Goal: Navigation & Orientation: Find specific page/section

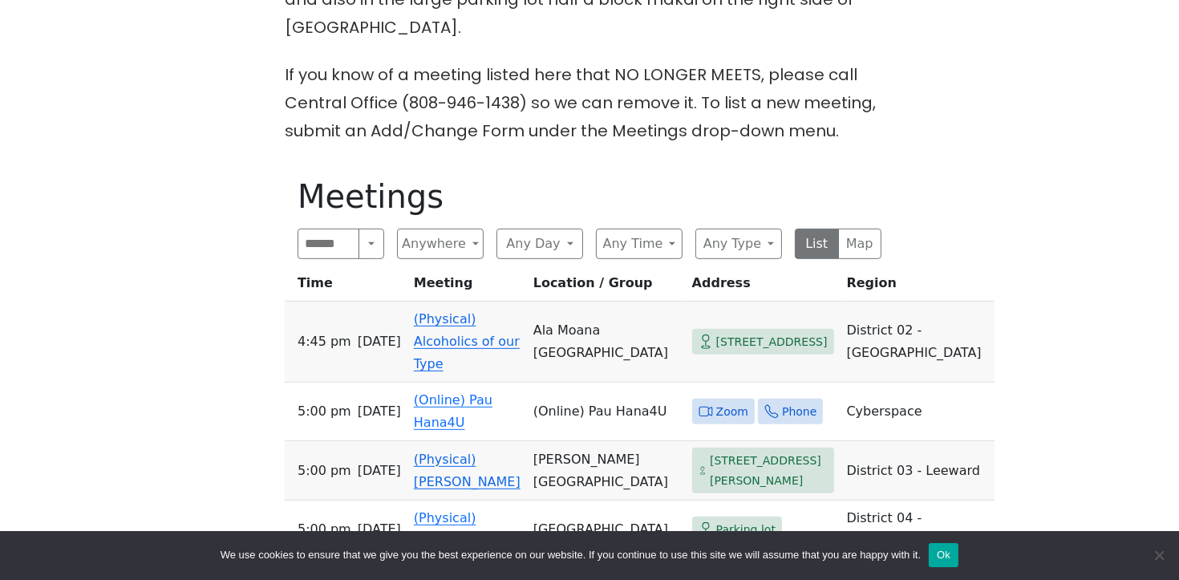
scroll to position [750, 0]
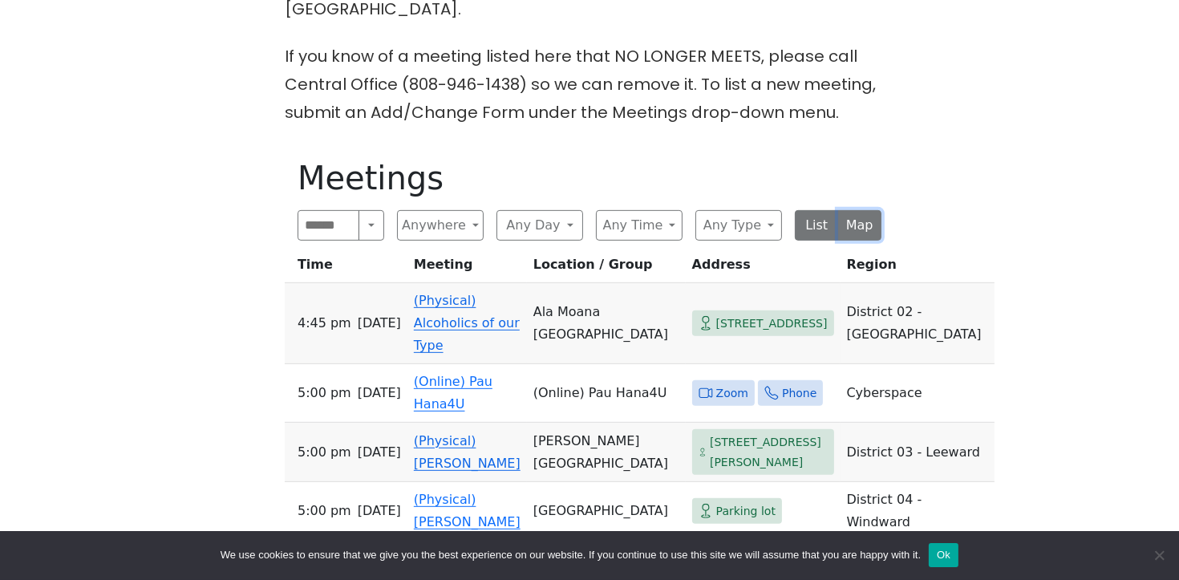
click at [862, 210] on button "Map" at bounding box center [860, 225] width 44 height 30
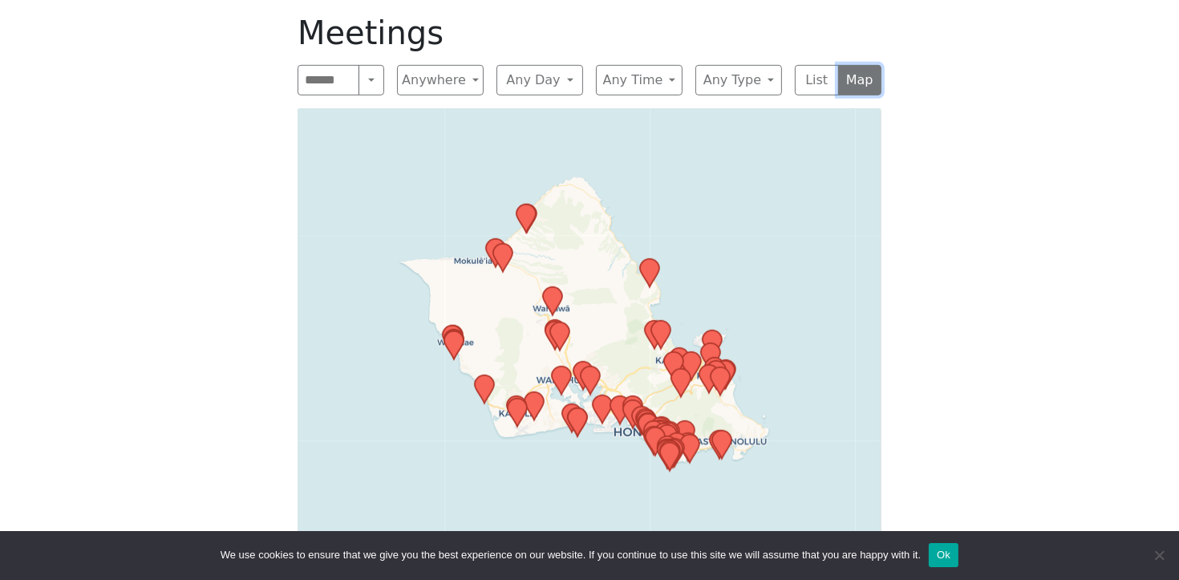
scroll to position [899, 0]
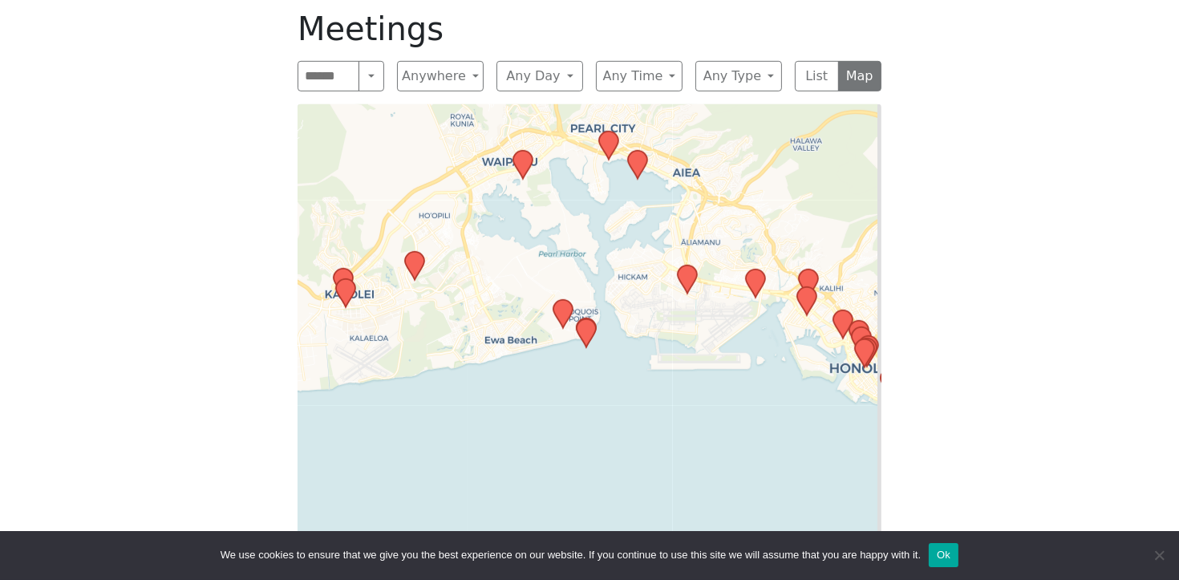
drag, startPoint x: 776, startPoint y: 192, endPoint x: 739, endPoint y: 132, distance: 71.3
click at [739, 132] on div "Leaflet | © OpenStreetMap contributors © CARTO" at bounding box center [590, 334] width 584 height 460
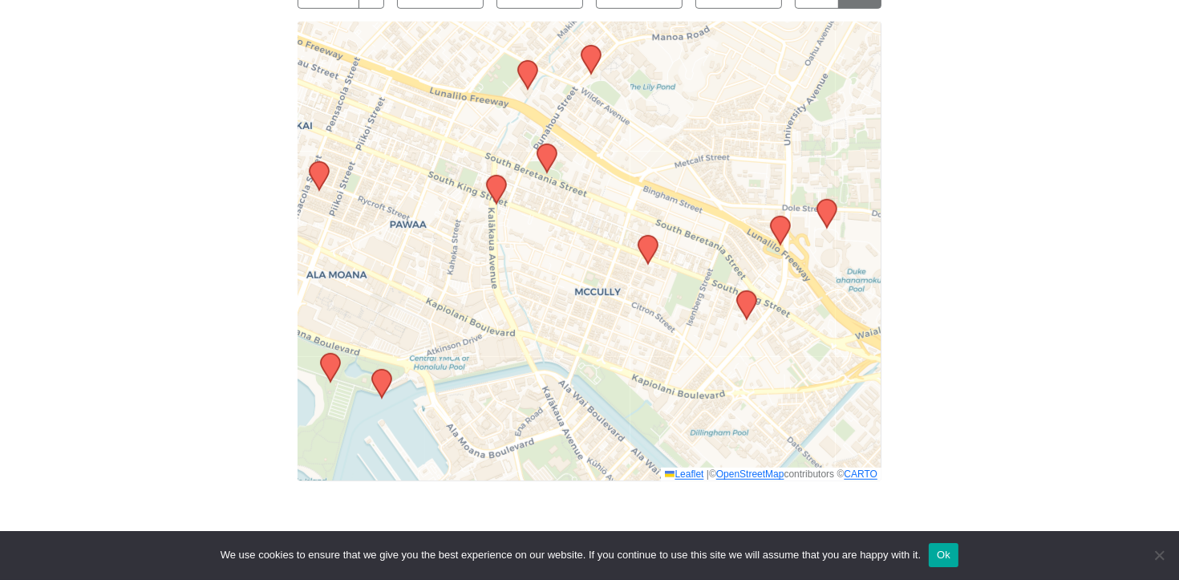
scroll to position [1015, 0]
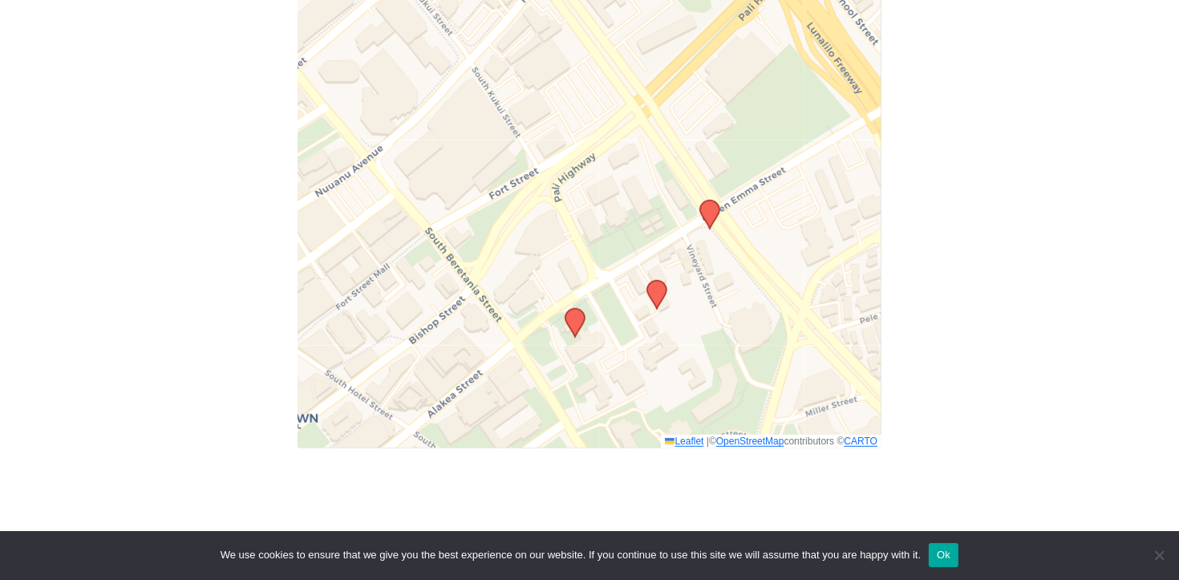
click at [656, 281] on icon at bounding box center [656, 295] width 19 height 28
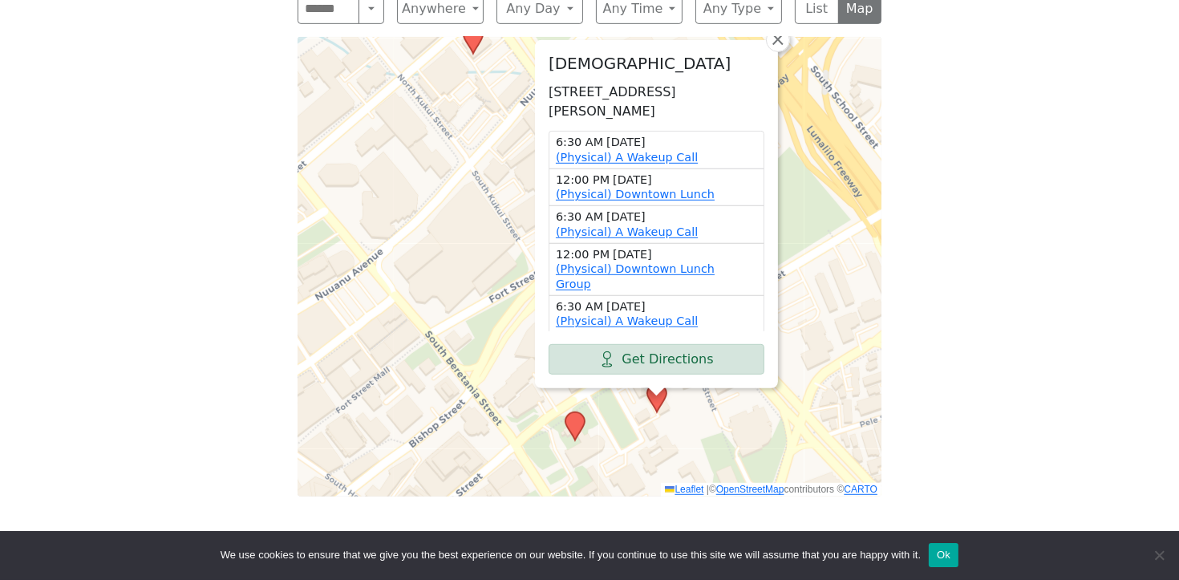
scroll to position [965, 0]
click at [575, 414] on icon at bounding box center [574, 428] width 19 height 28
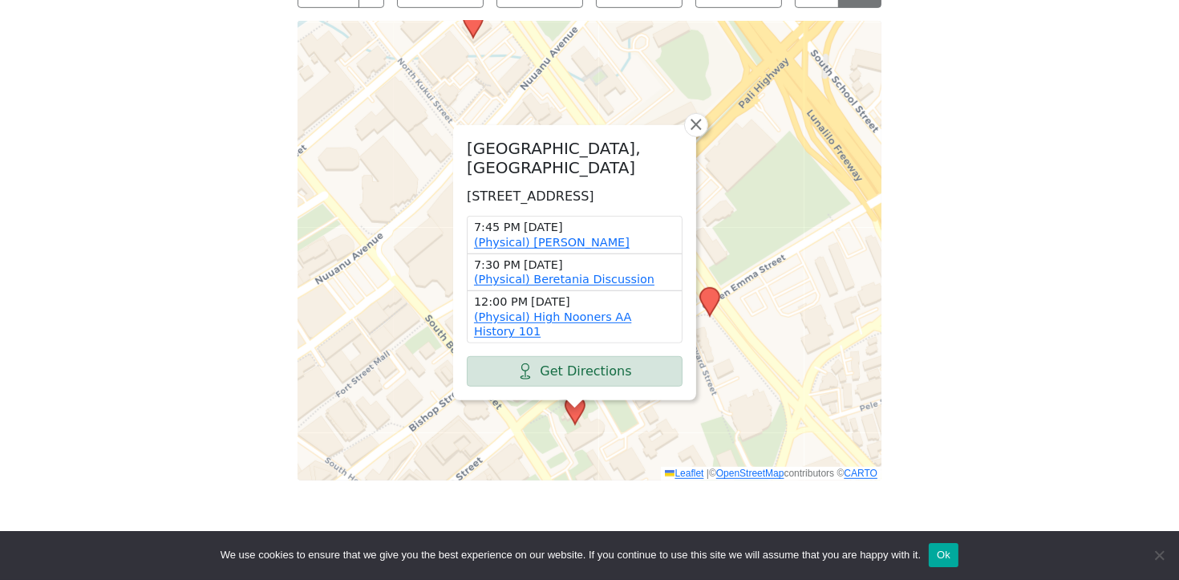
scroll to position [992, 0]
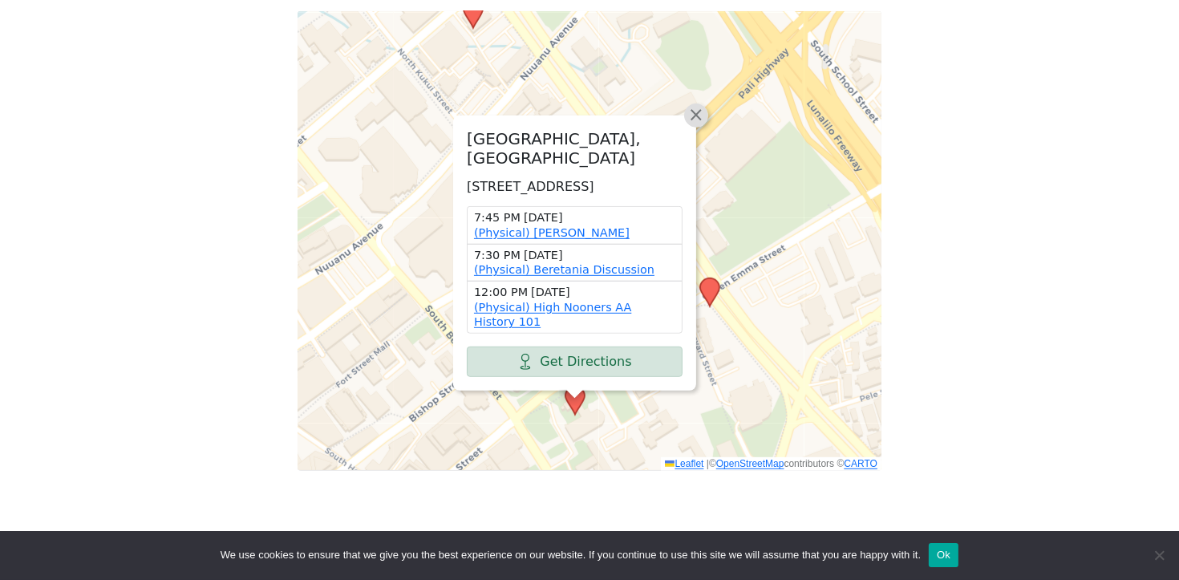
click at [689, 103] on link "×" at bounding box center [696, 115] width 24 height 24
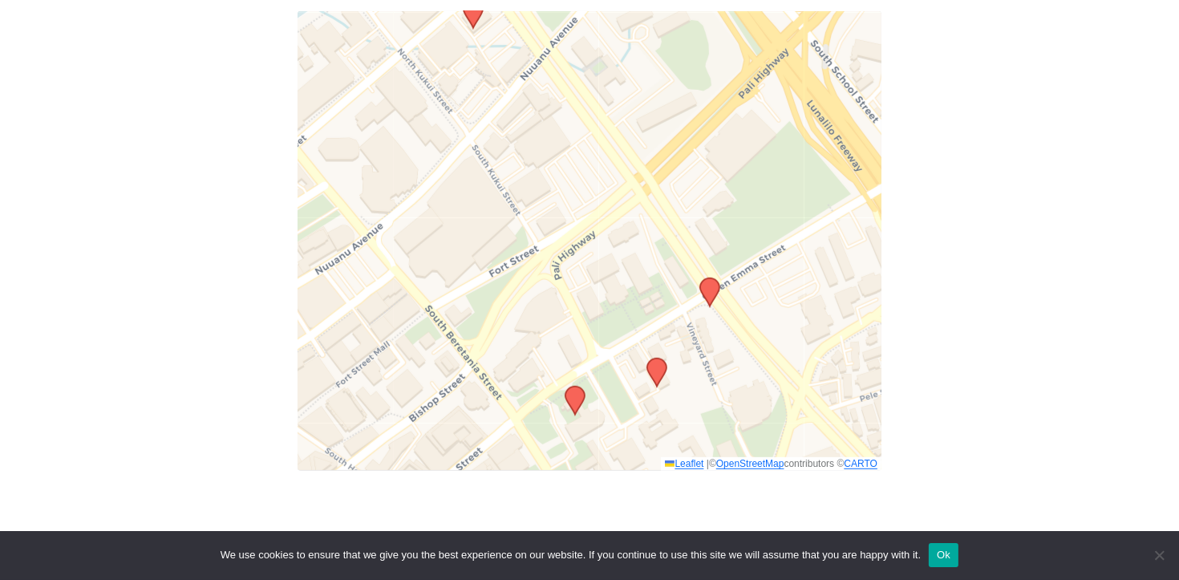
click at [660, 359] on icon at bounding box center [656, 373] width 19 height 28
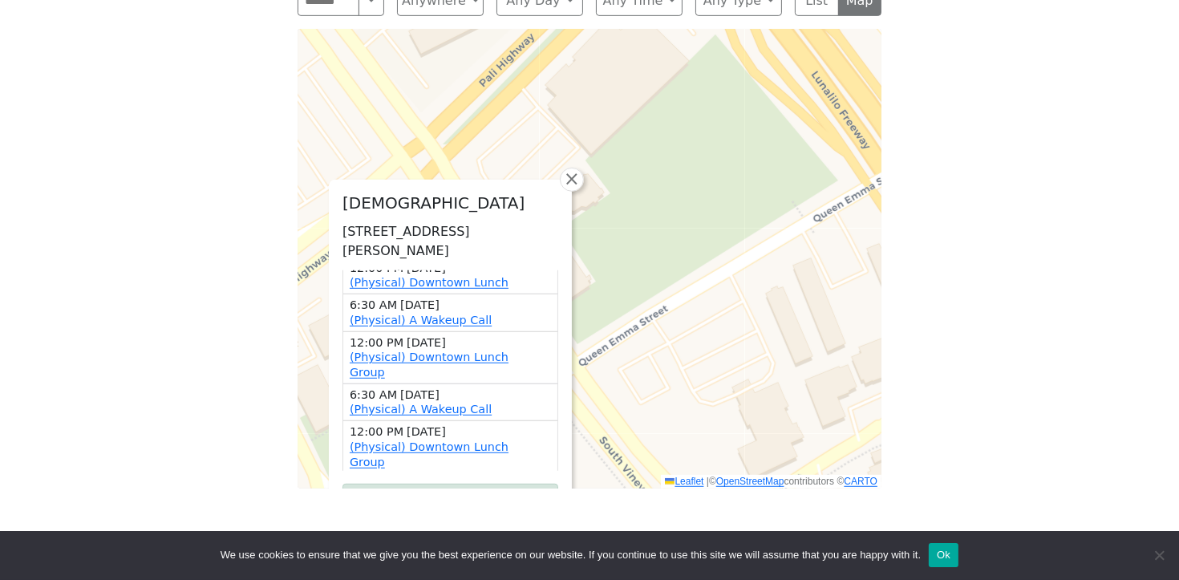
scroll to position [75, 0]
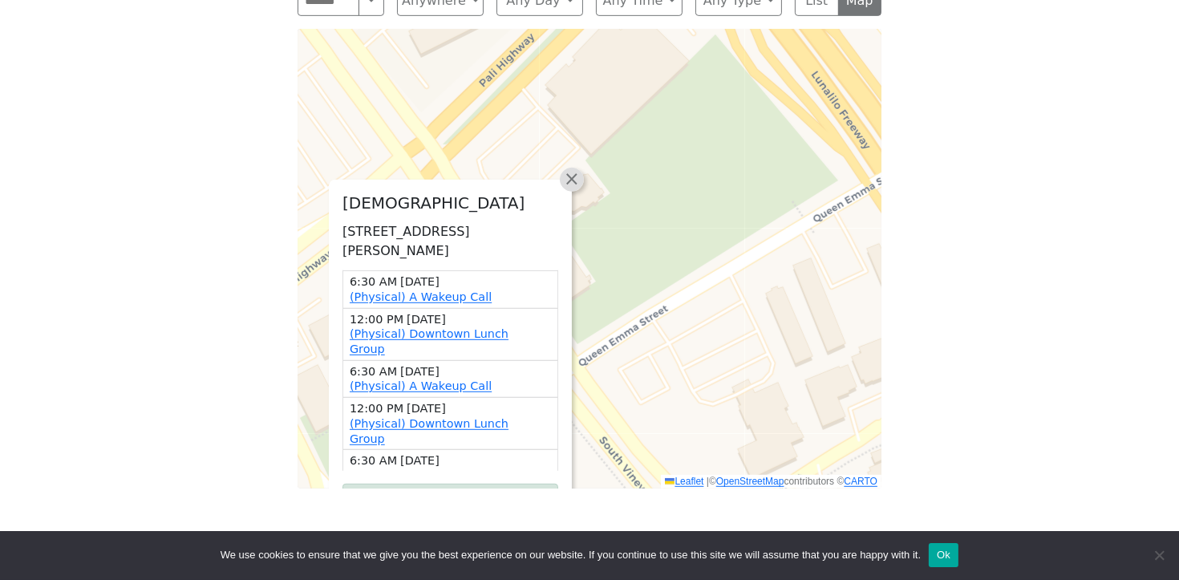
click at [576, 169] on span "×" at bounding box center [572, 178] width 16 height 19
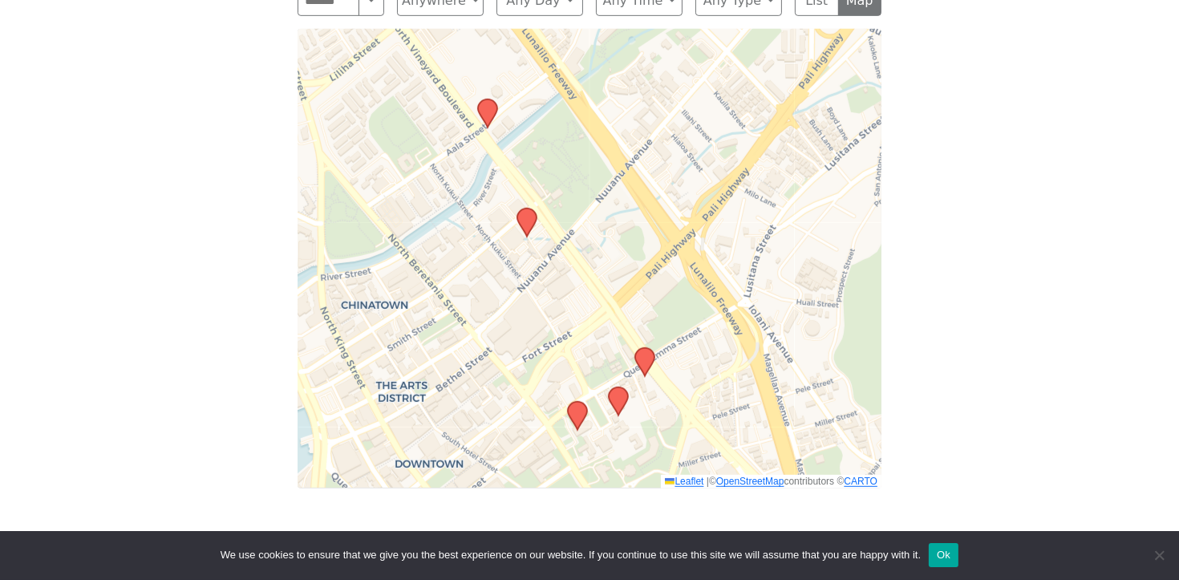
click at [618, 387] on icon at bounding box center [618, 401] width 19 height 28
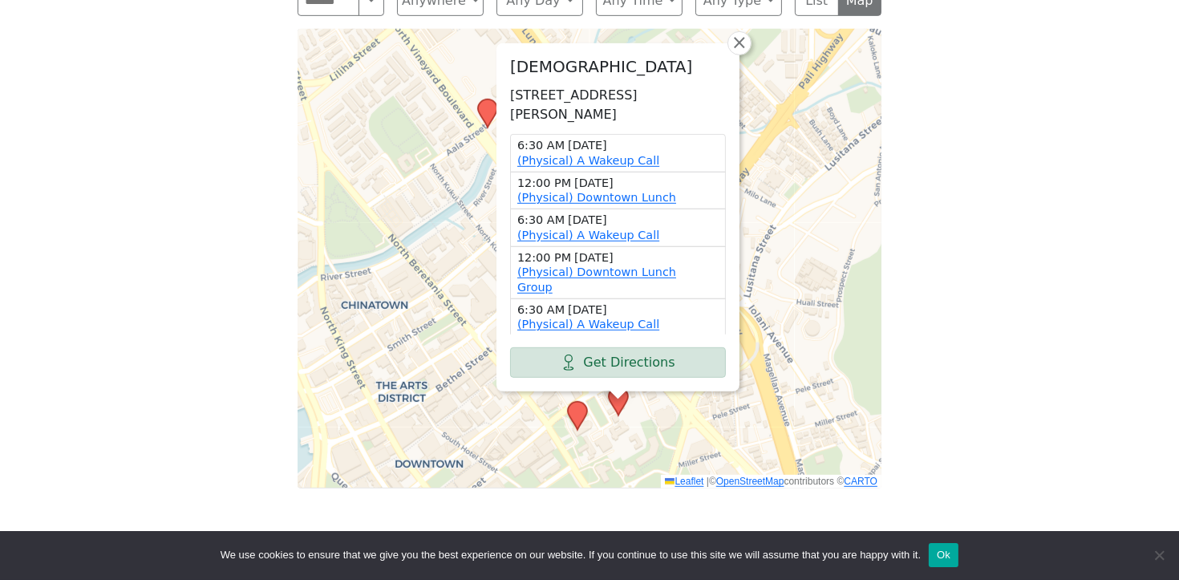
click at [572, 402] on icon at bounding box center [577, 416] width 19 height 28
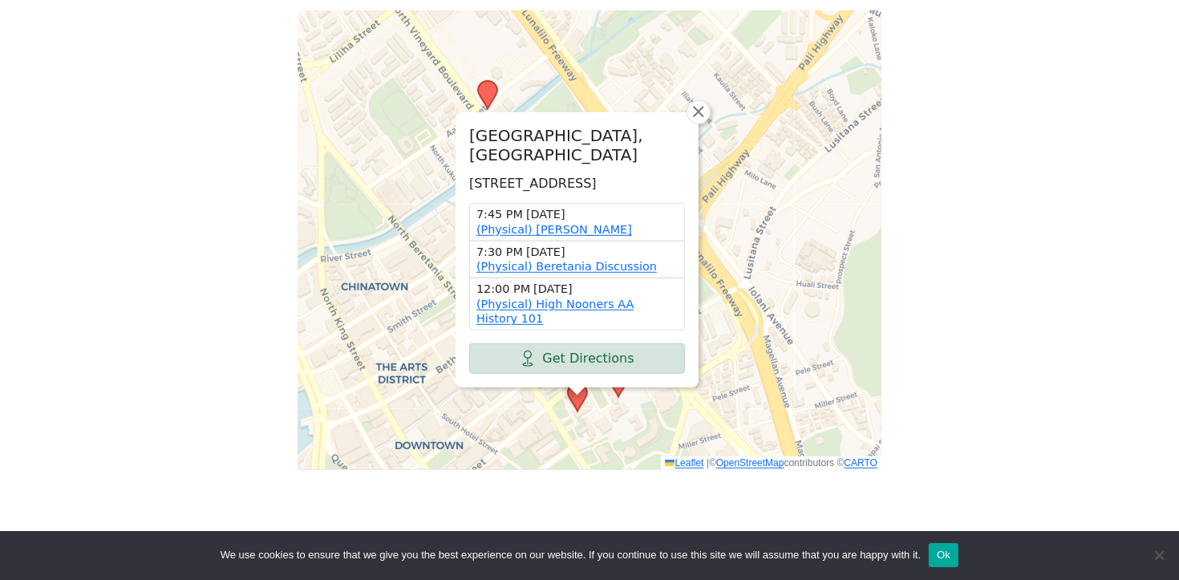
scroll to position [985, 0]
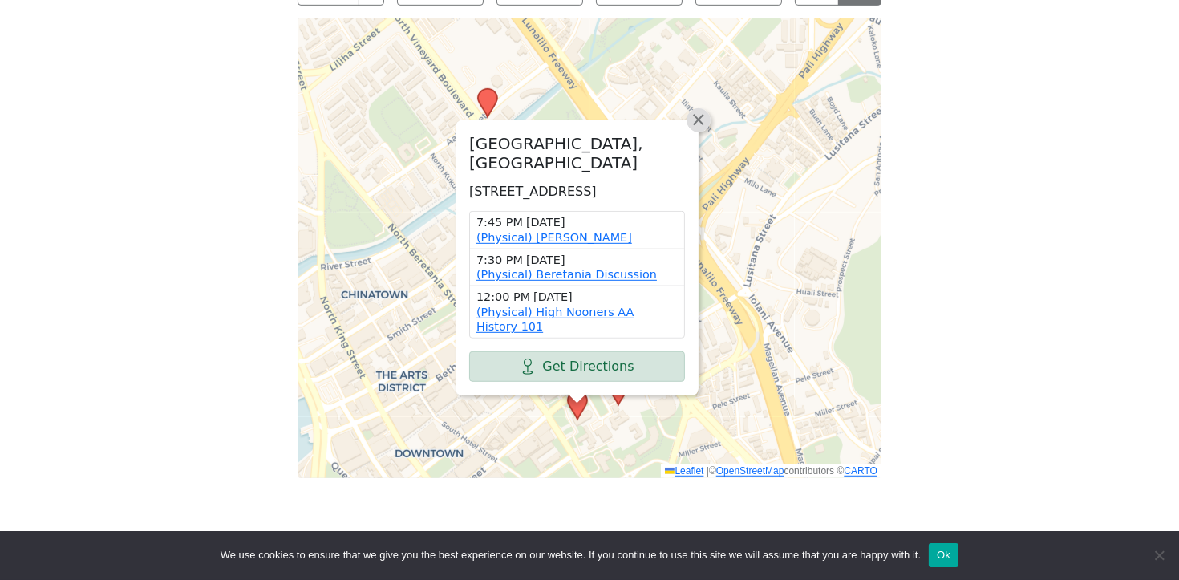
click at [701, 110] on span "×" at bounding box center [699, 119] width 16 height 19
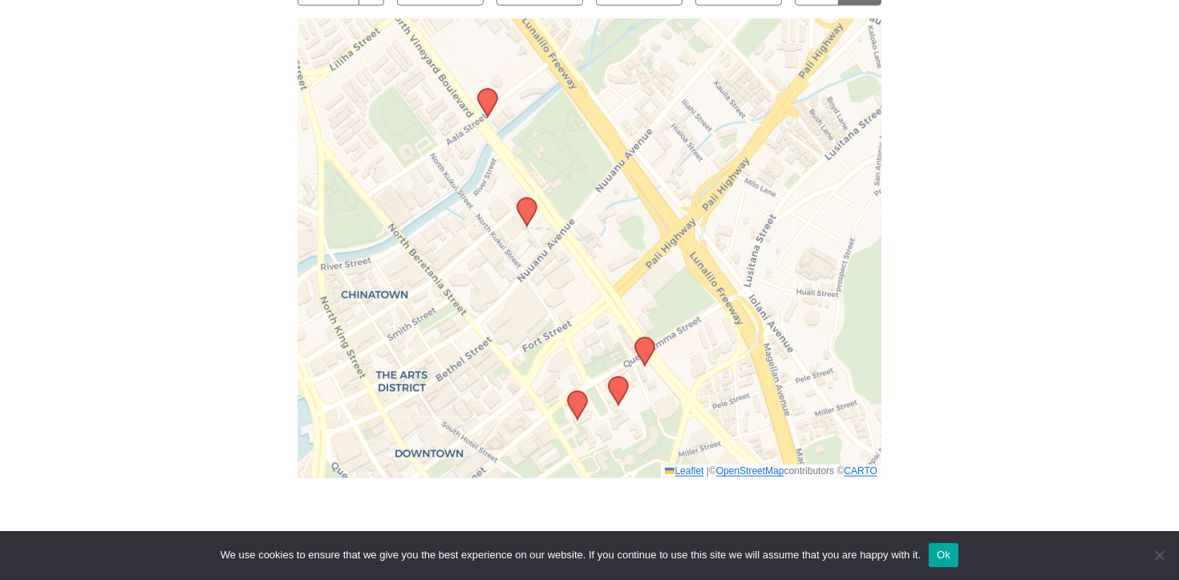
click at [619, 377] on icon at bounding box center [618, 391] width 19 height 28
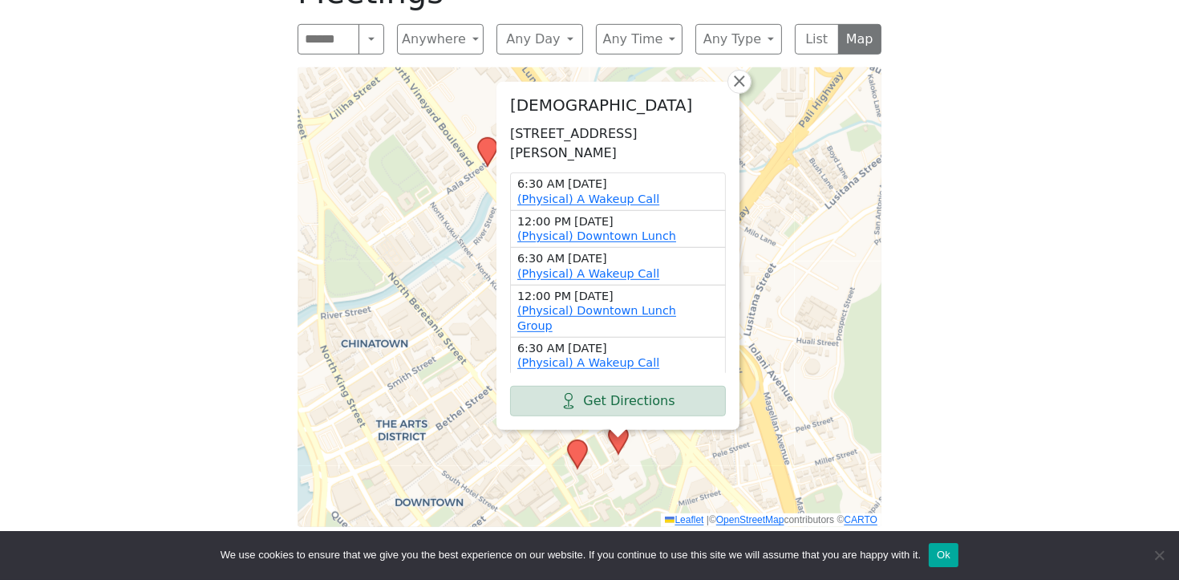
scroll to position [995, 0]
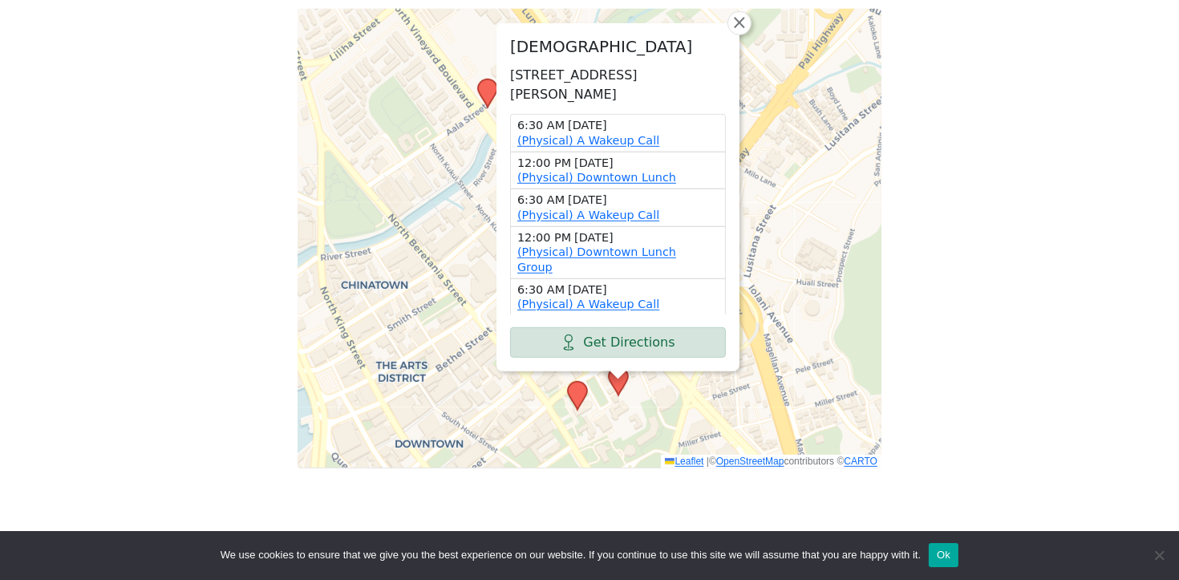
click at [581, 382] on icon at bounding box center [577, 396] width 19 height 28
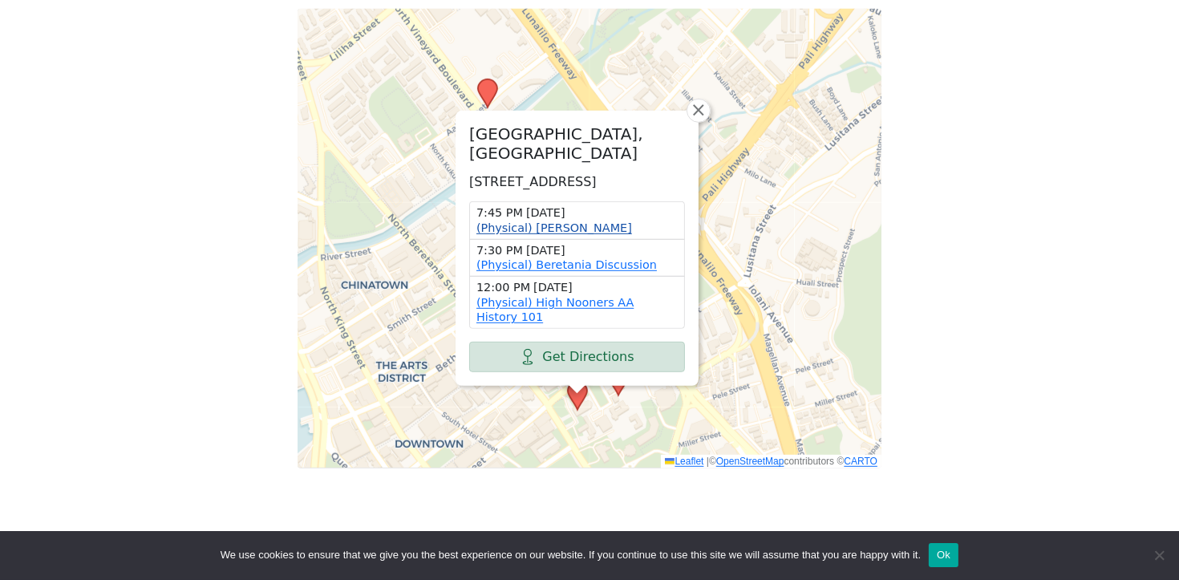
click at [559, 221] on link "(Physical) [PERSON_NAME]" at bounding box center [554, 227] width 156 height 13
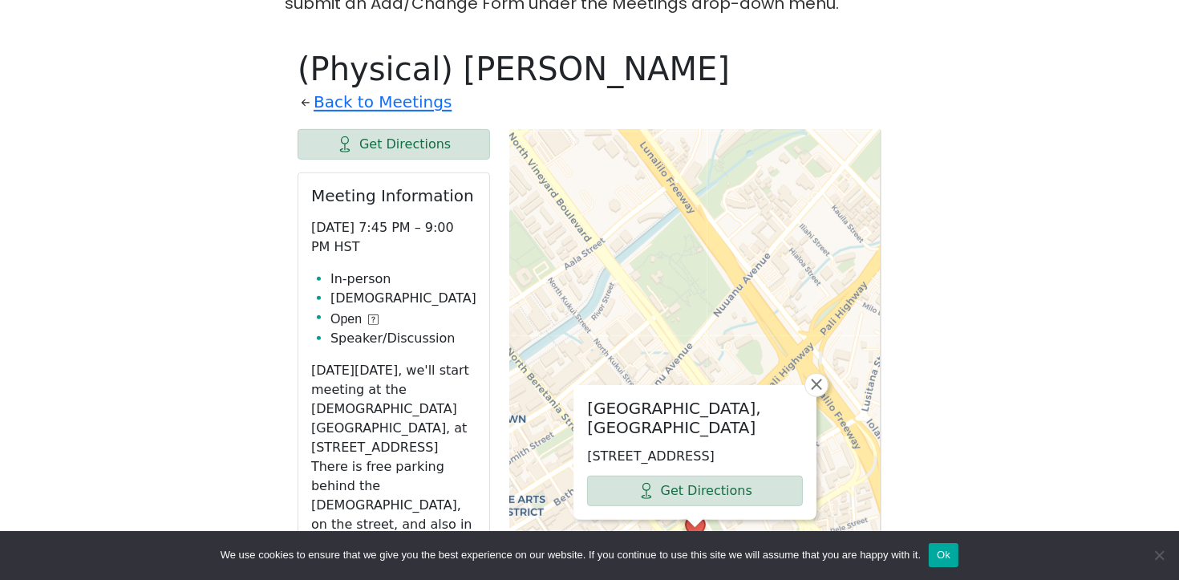
scroll to position [834, 0]
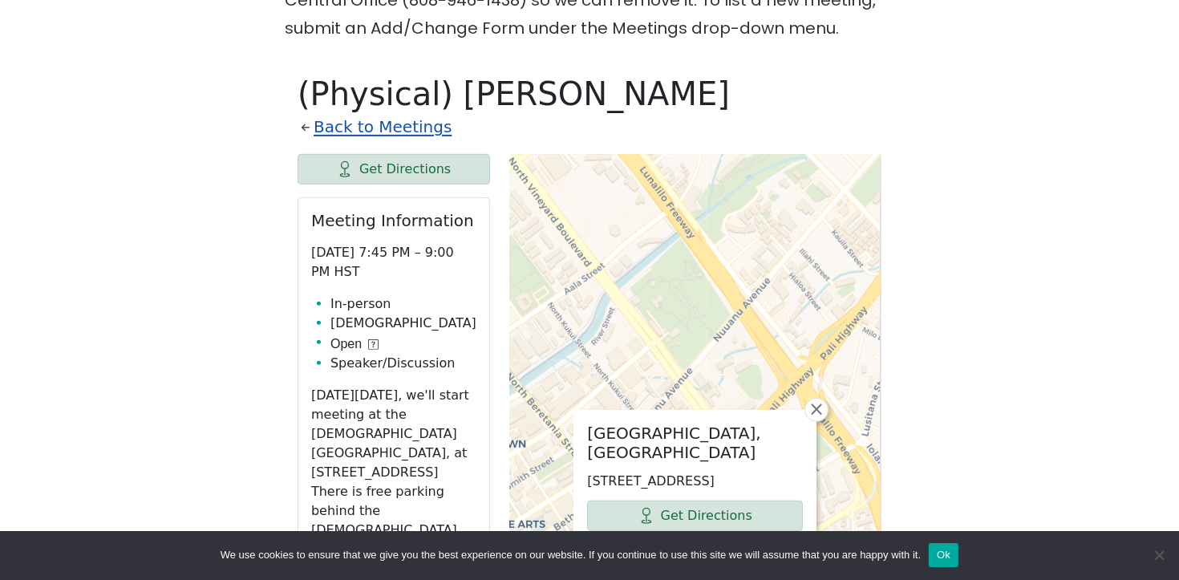
click at [383, 113] on link "Back to Meetings" at bounding box center [383, 127] width 138 height 28
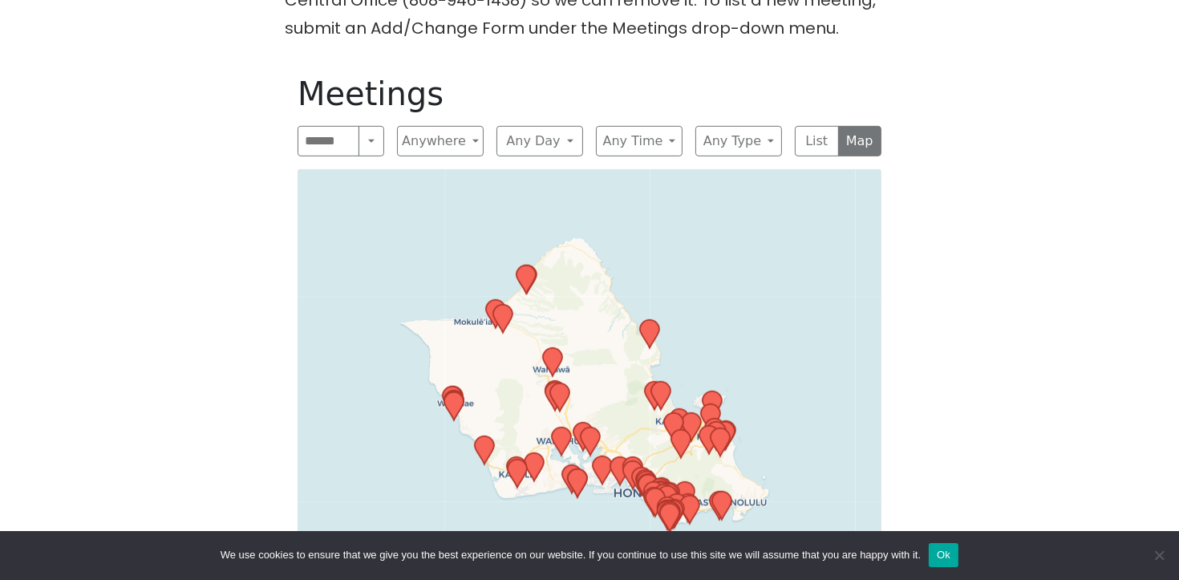
scroll to position [862, 0]
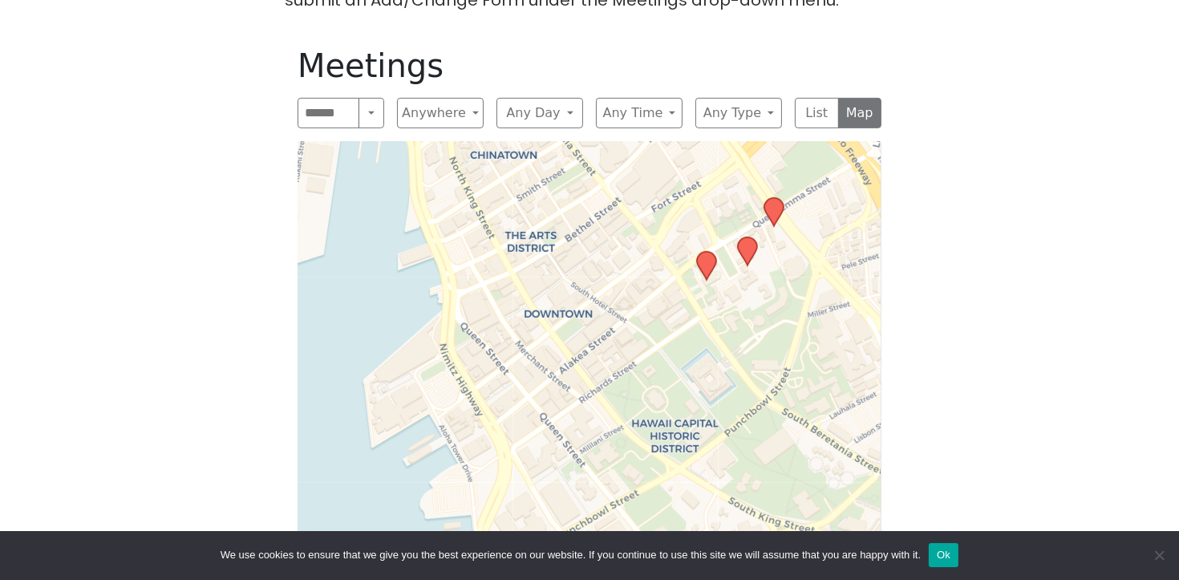
click at [752, 237] on icon at bounding box center [747, 251] width 19 height 28
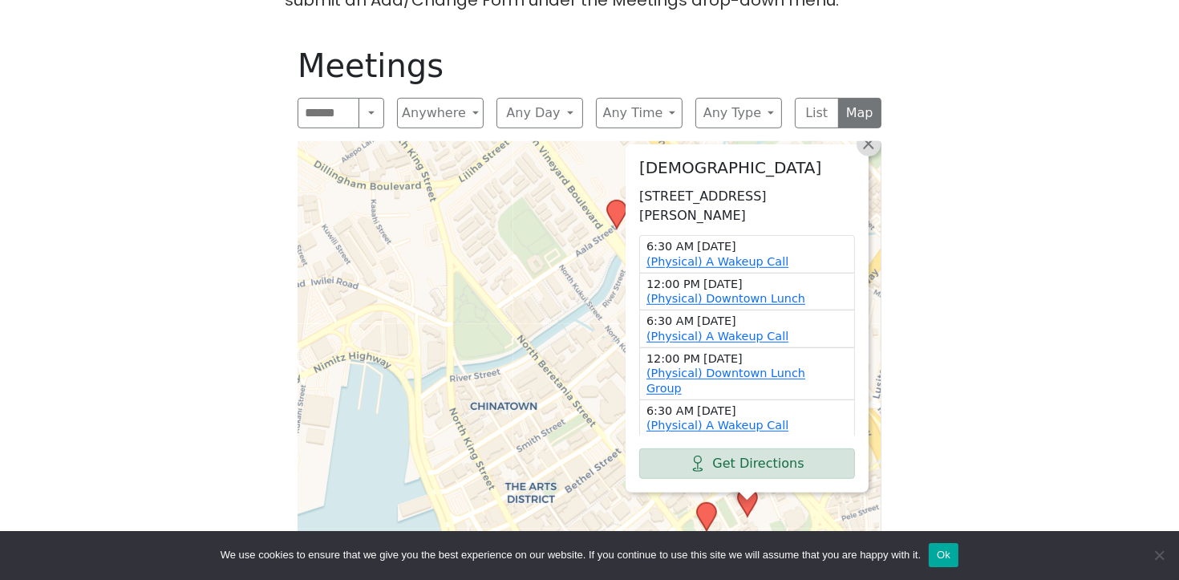
click at [869, 134] on span "×" at bounding box center [869, 143] width 16 height 19
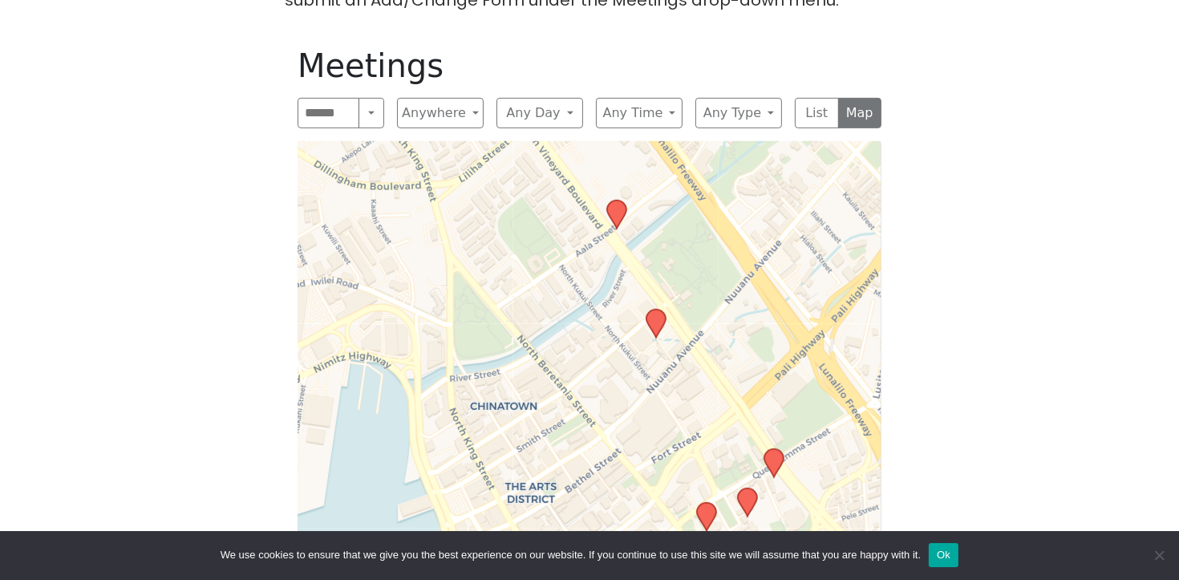
click at [779, 449] on icon at bounding box center [773, 463] width 19 height 28
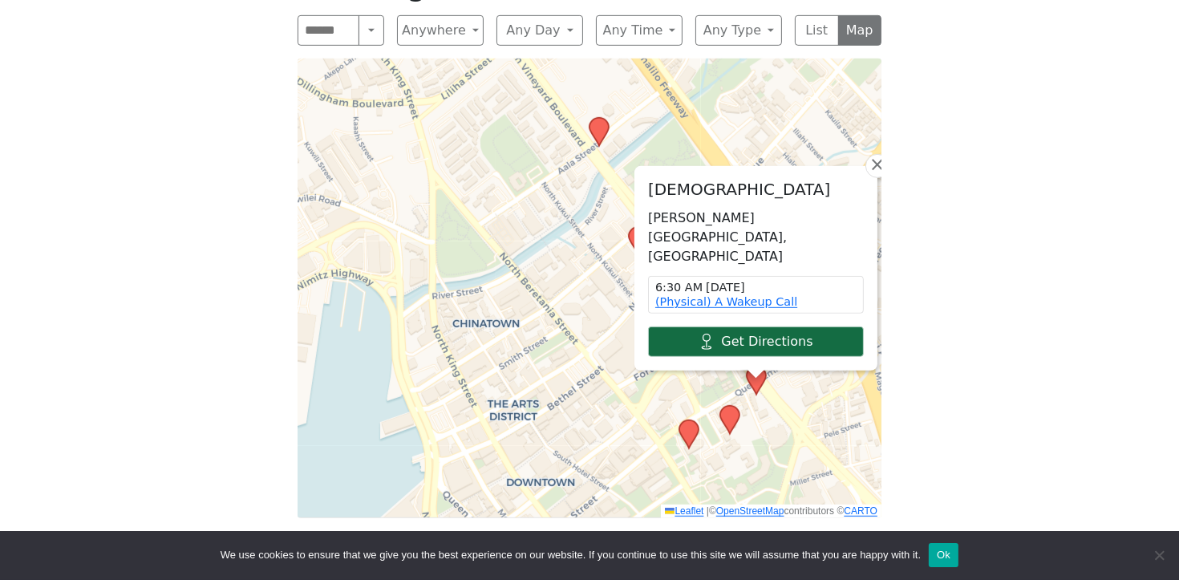
scroll to position [953, 0]
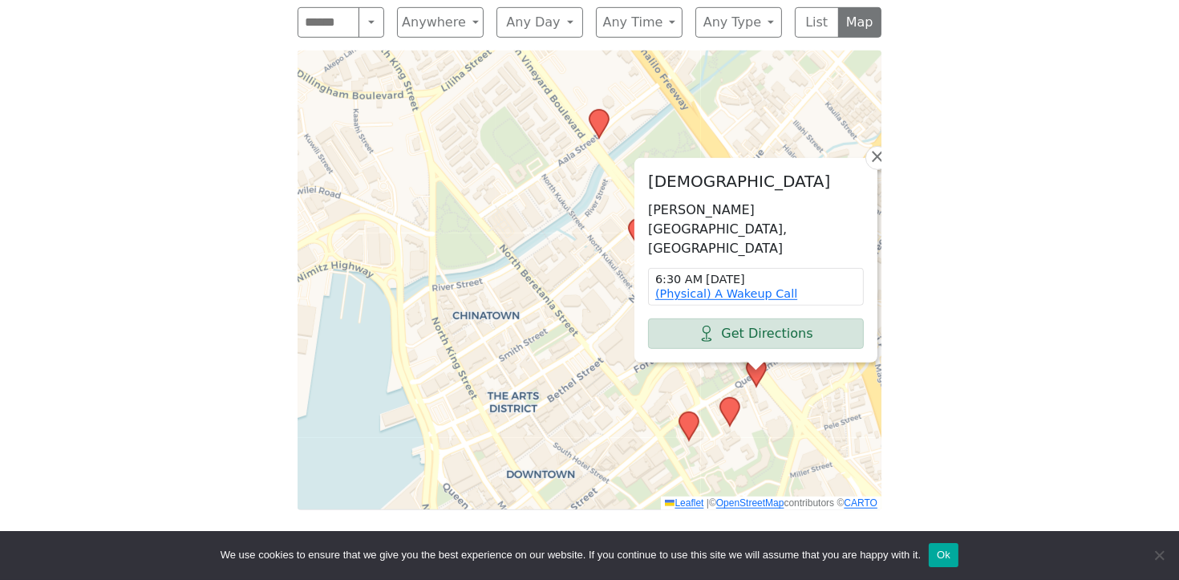
click at [729, 398] on icon at bounding box center [729, 412] width 19 height 28
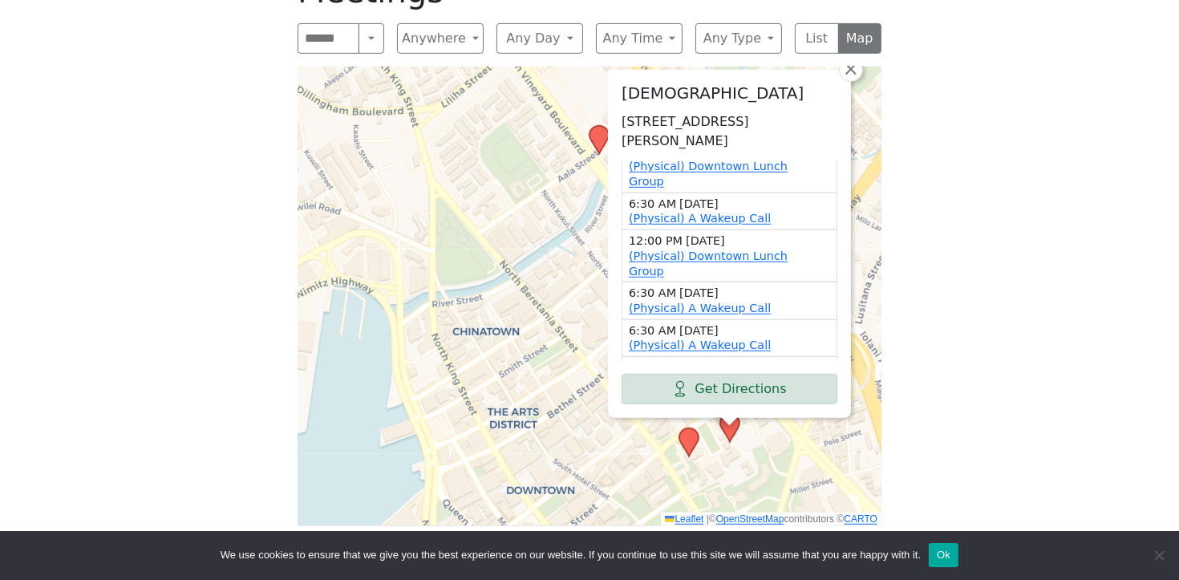
scroll to position [918, 0]
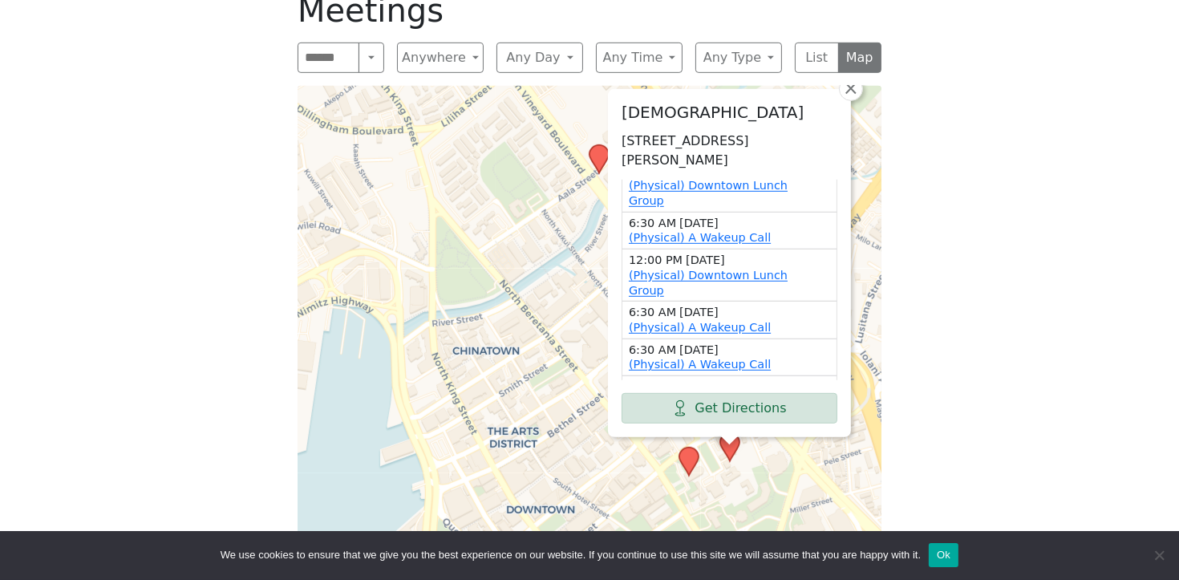
click at [689, 448] on icon at bounding box center [688, 462] width 19 height 28
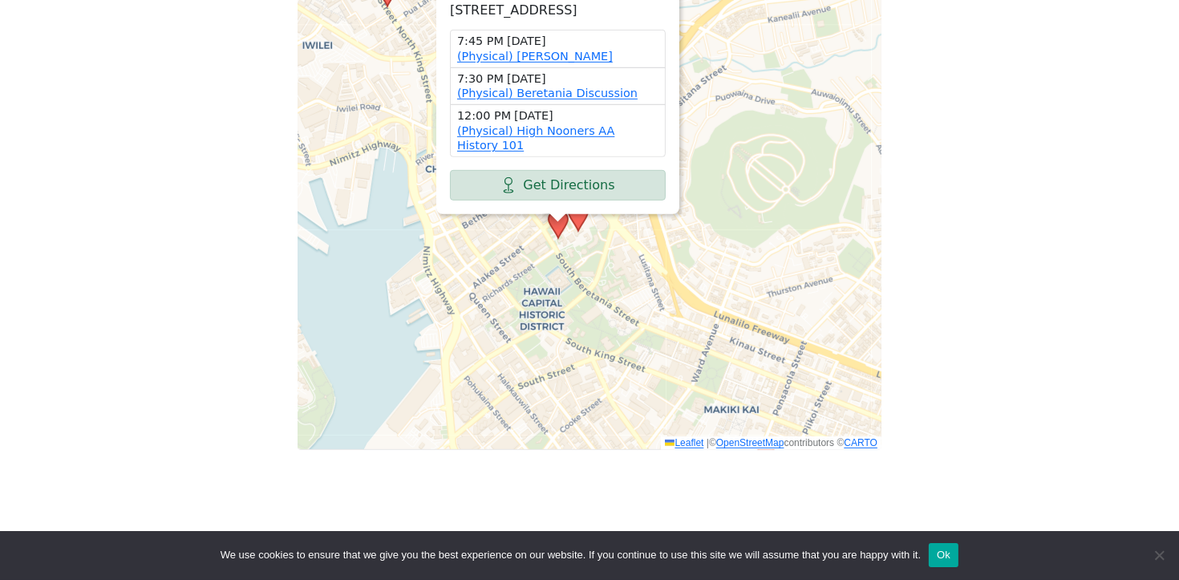
scroll to position [826, 0]
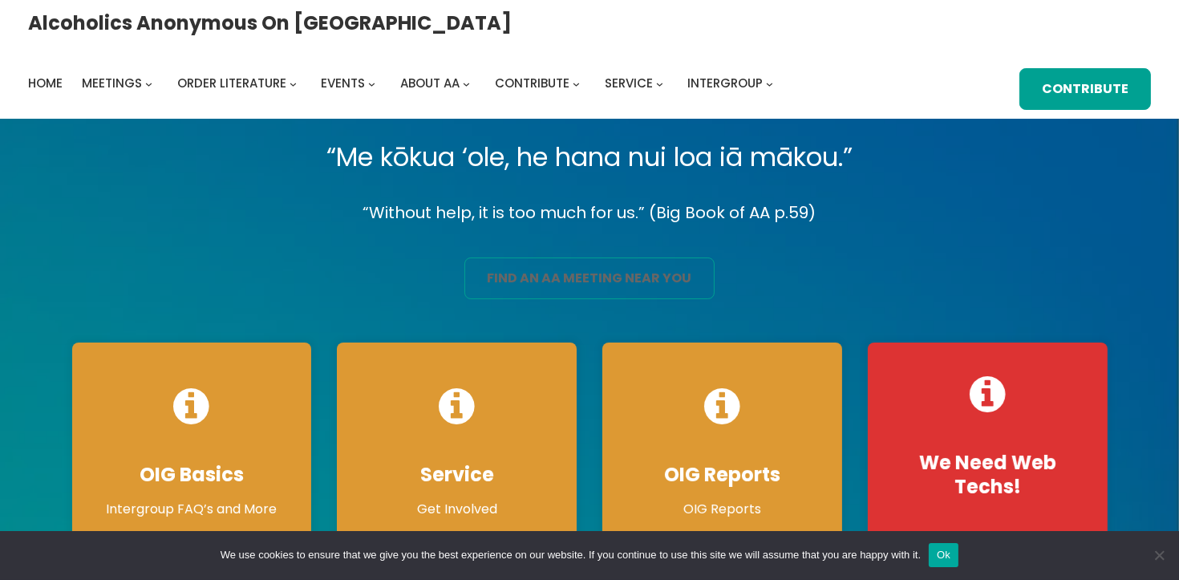
click at [621, 278] on link "find an aa meeting near you" at bounding box center [588, 278] width 249 height 42
